Goal: Information Seeking & Learning: Learn about a topic

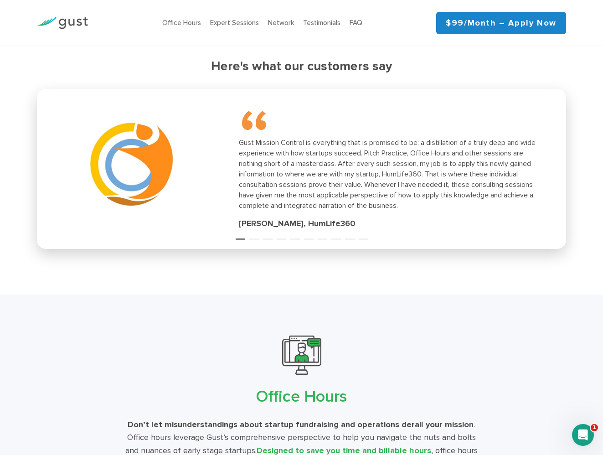
click at [251, 239] on div "“ Gust Mission Control is everything that is promised to be: a distillation of …" at bounding box center [301, 168] width 518 height 149
click at [255, 238] on button "2" at bounding box center [253, 235] width 9 height 9
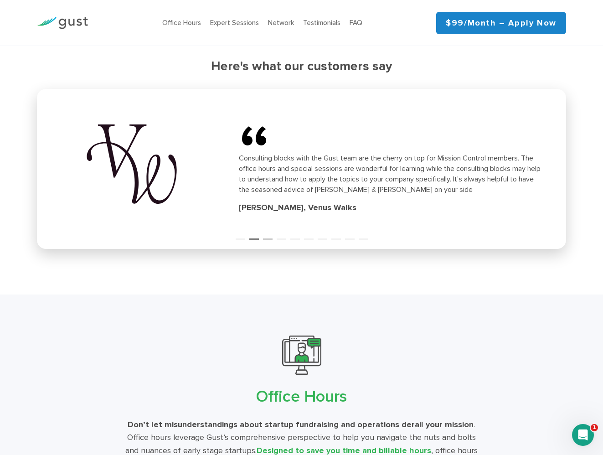
click at [267, 237] on button "3" at bounding box center [267, 235] width 9 height 9
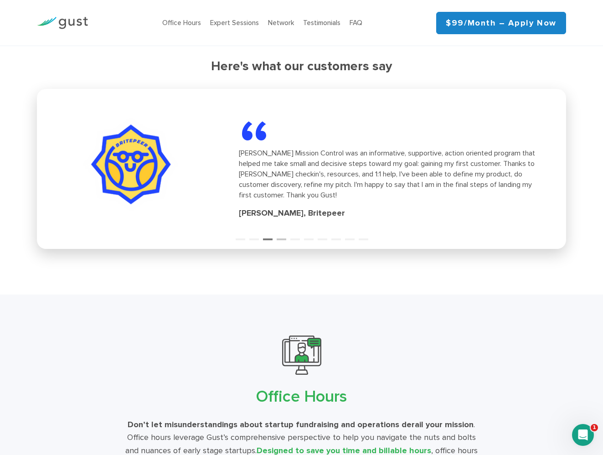
click at [280, 236] on button "4" at bounding box center [281, 235] width 9 height 9
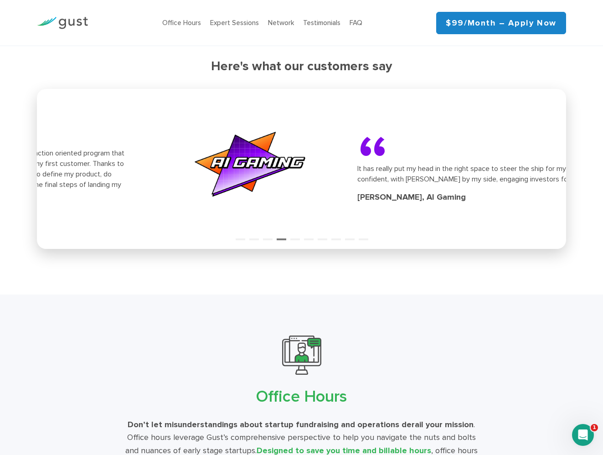
drag, startPoint x: 303, startPoint y: 172, endPoint x: 289, endPoint y: 184, distance: 18.4
click at [357, 183] on div "“ It has really put my head in the right space to steer the ship for my company…" at bounding box center [509, 168] width 304 height 69
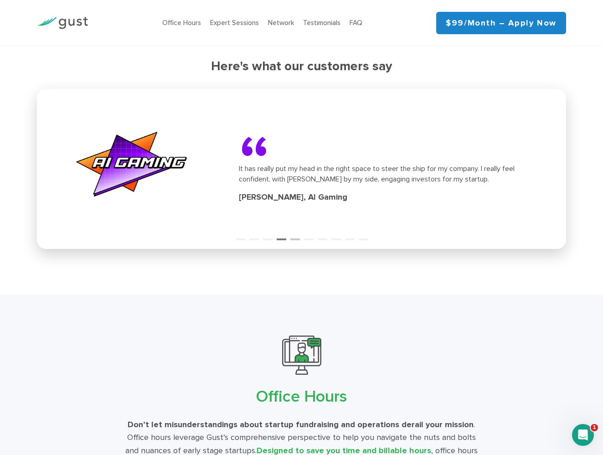
click at [295, 233] on button "5" at bounding box center [294, 235] width 9 height 9
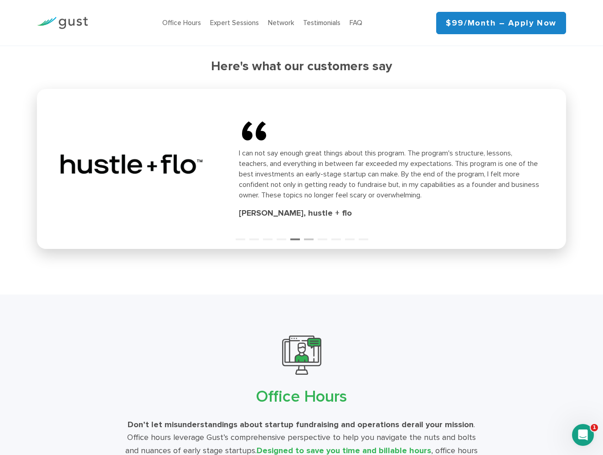
click at [307, 237] on button "6" at bounding box center [308, 235] width 9 height 9
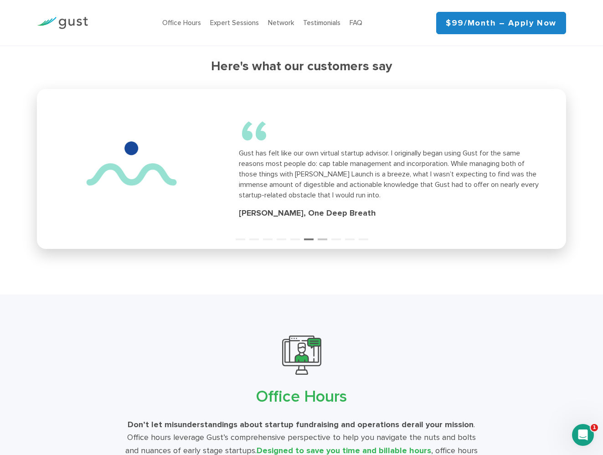
click at [324, 238] on button "7" at bounding box center [322, 235] width 9 height 9
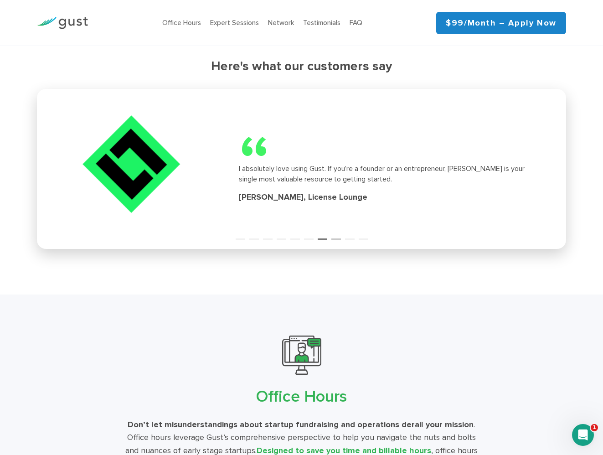
click at [335, 238] on button "8" at bounding box center [335, 235] width 9 height 9
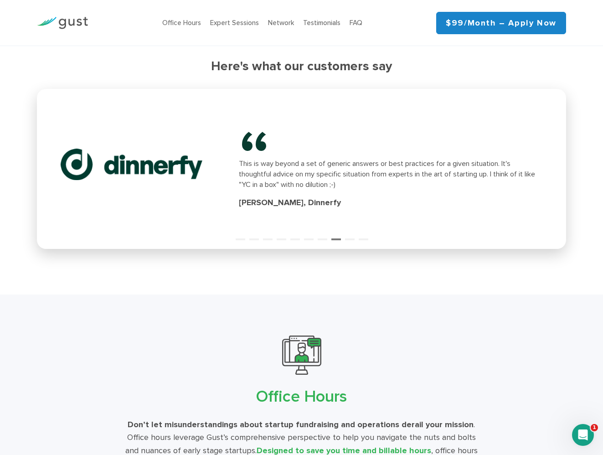
click at [330, 238] on ul "1 2 3 4 5 6 7 8 9 10" at bounding box center [301, 233] width 529 height 12
click at [327, 238] on ul "1 2 3 4 5 6 7 8 9 10" at bounding box center [301, 233] width 529 height 12
click at [325, 238] on button "7" at bounding box center [322, 235] width 9 height 9
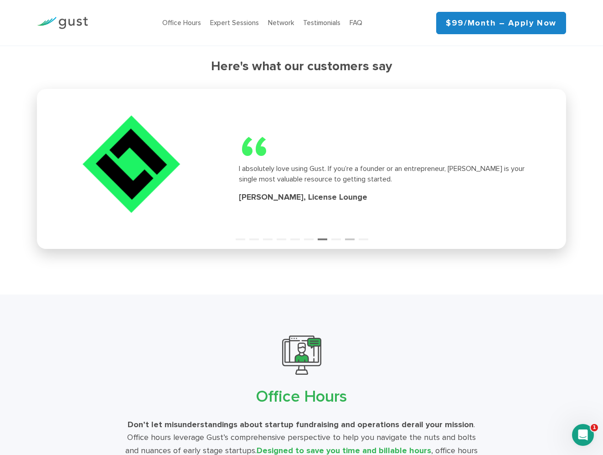
click at [348, 237] on button "9" at bounding box center [349, 235] width 9 height 9
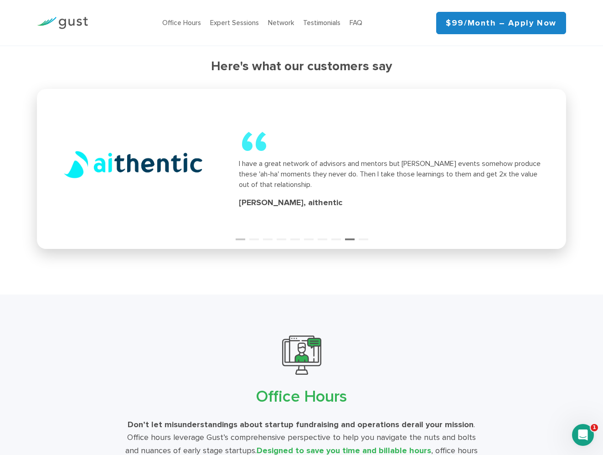
click at [237, 235] on button "1" at bounding box center [240, 235] width 9 height 9
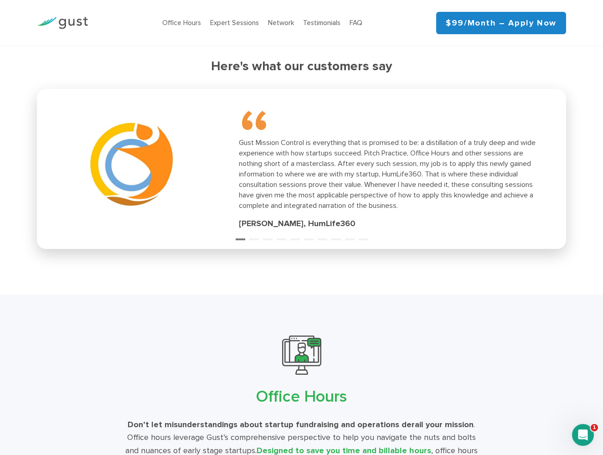
click at [277, 61] on h3 "Here's what our customers say" at bounding box center [301, 67] width 529 height 16
copy div "Here's what our customers say “ I really am so grateful for all the info you pr…"
click at [256, 236] on button "2" at bounding box center [253, 235] width 9 height 9
